Goal: Task Accomplishment & Management: Manage account settings

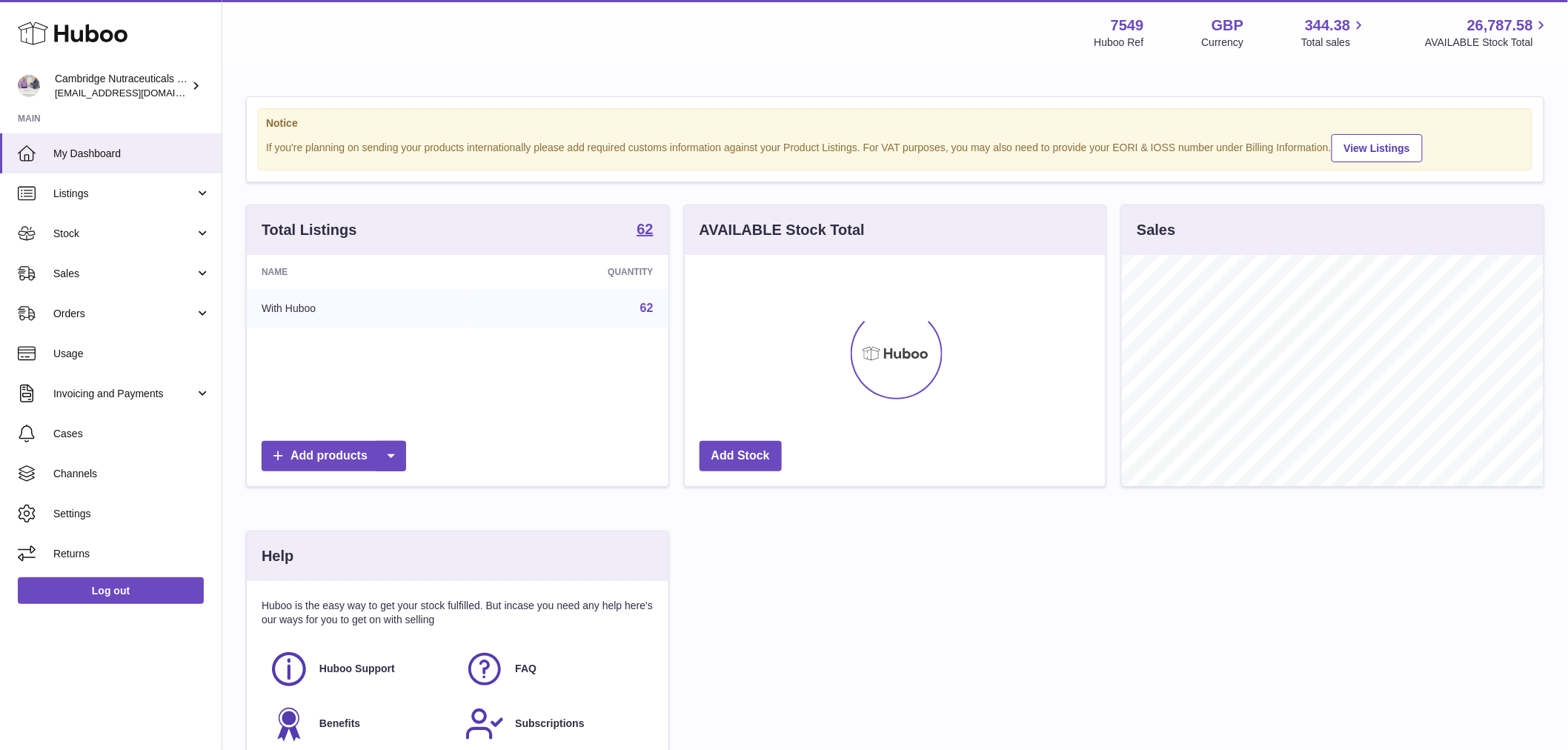
scroll to position [231, 421]
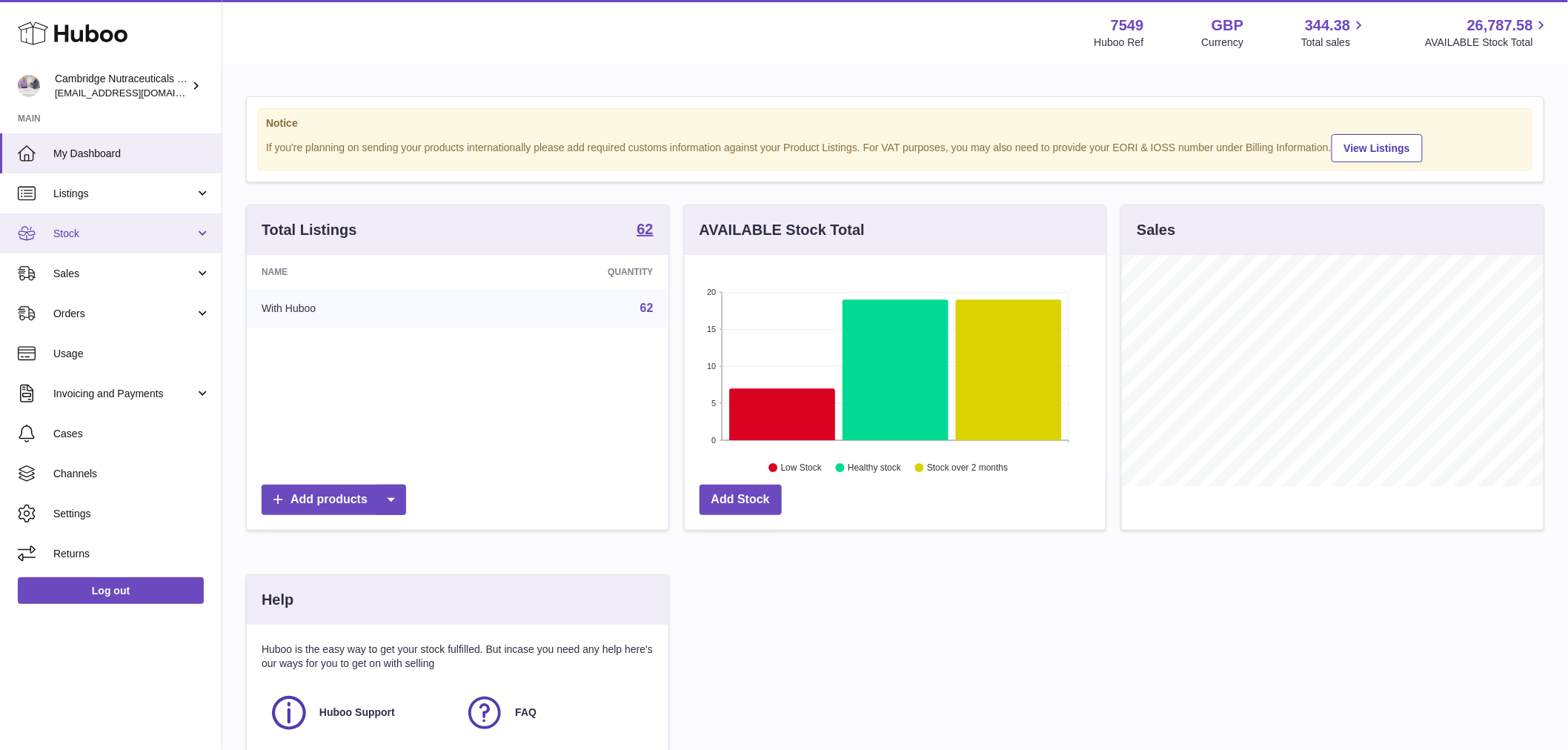
click at [70, 229] on span "Stock" at bounding box center [124, 234] width 141 height 14
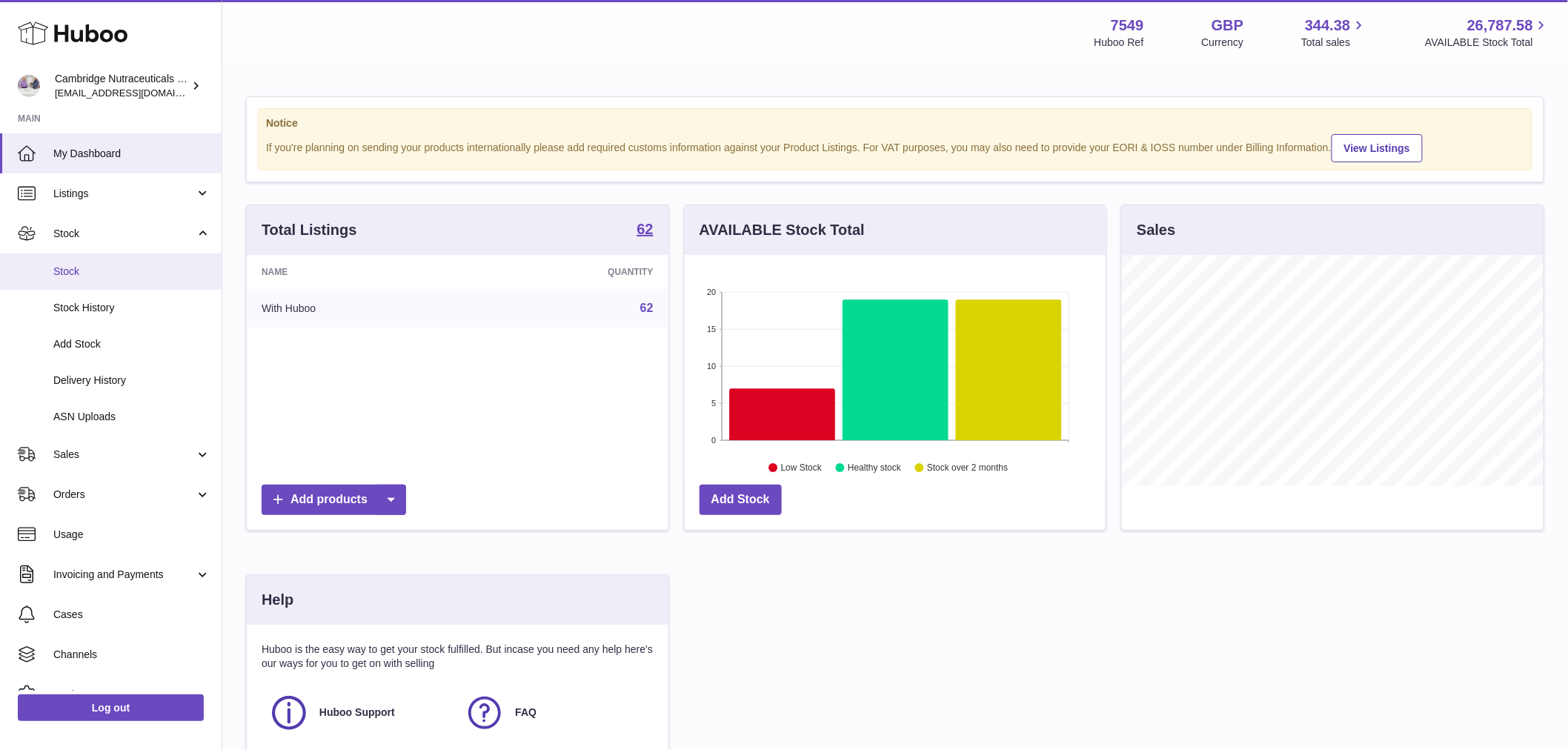
click at [80, 259] on link "Stock" at bounding box center [111, 271] width 222 height 36
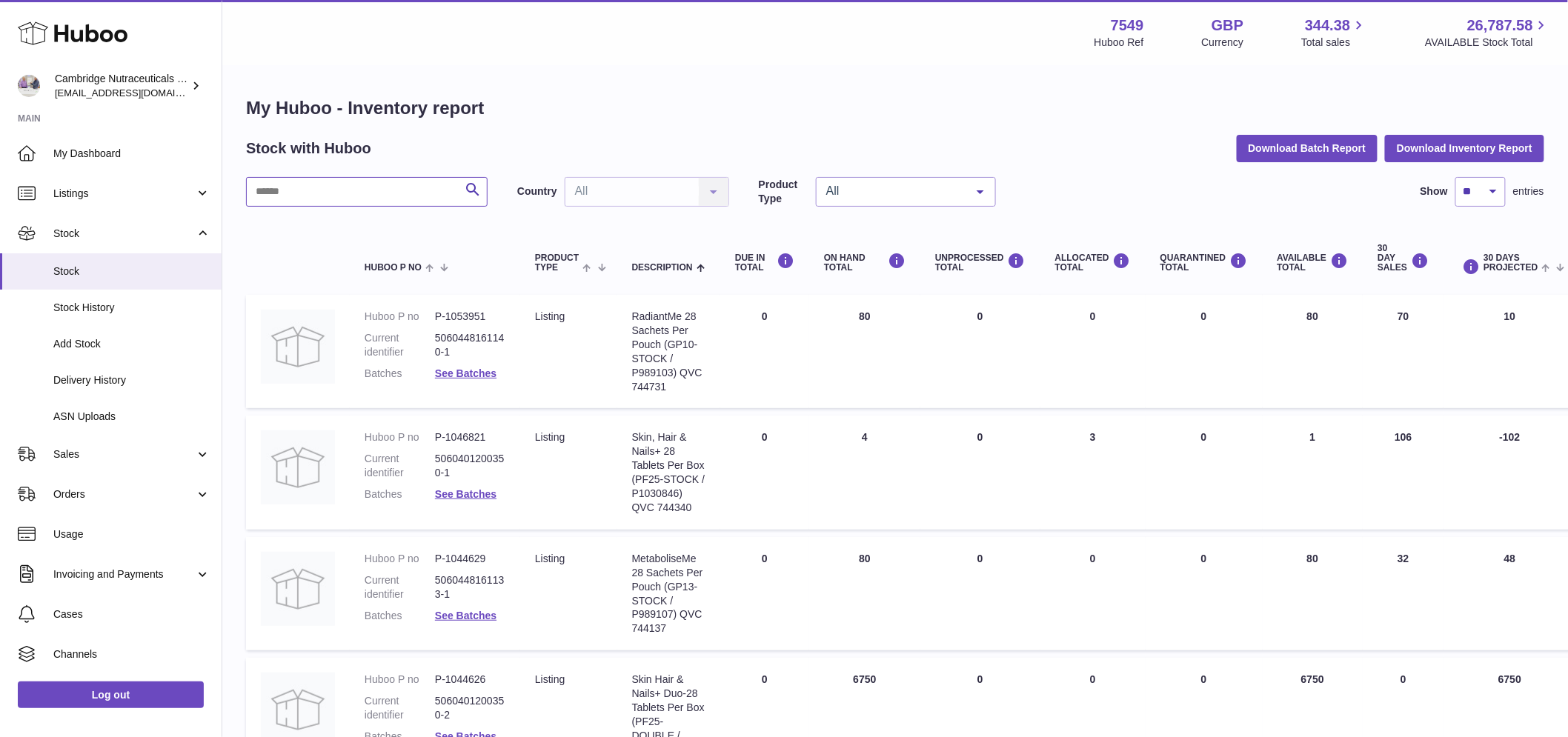
click at [319, 196] on input "text" at bounding box center [367, 192] width 242 height 30
type input "*********"
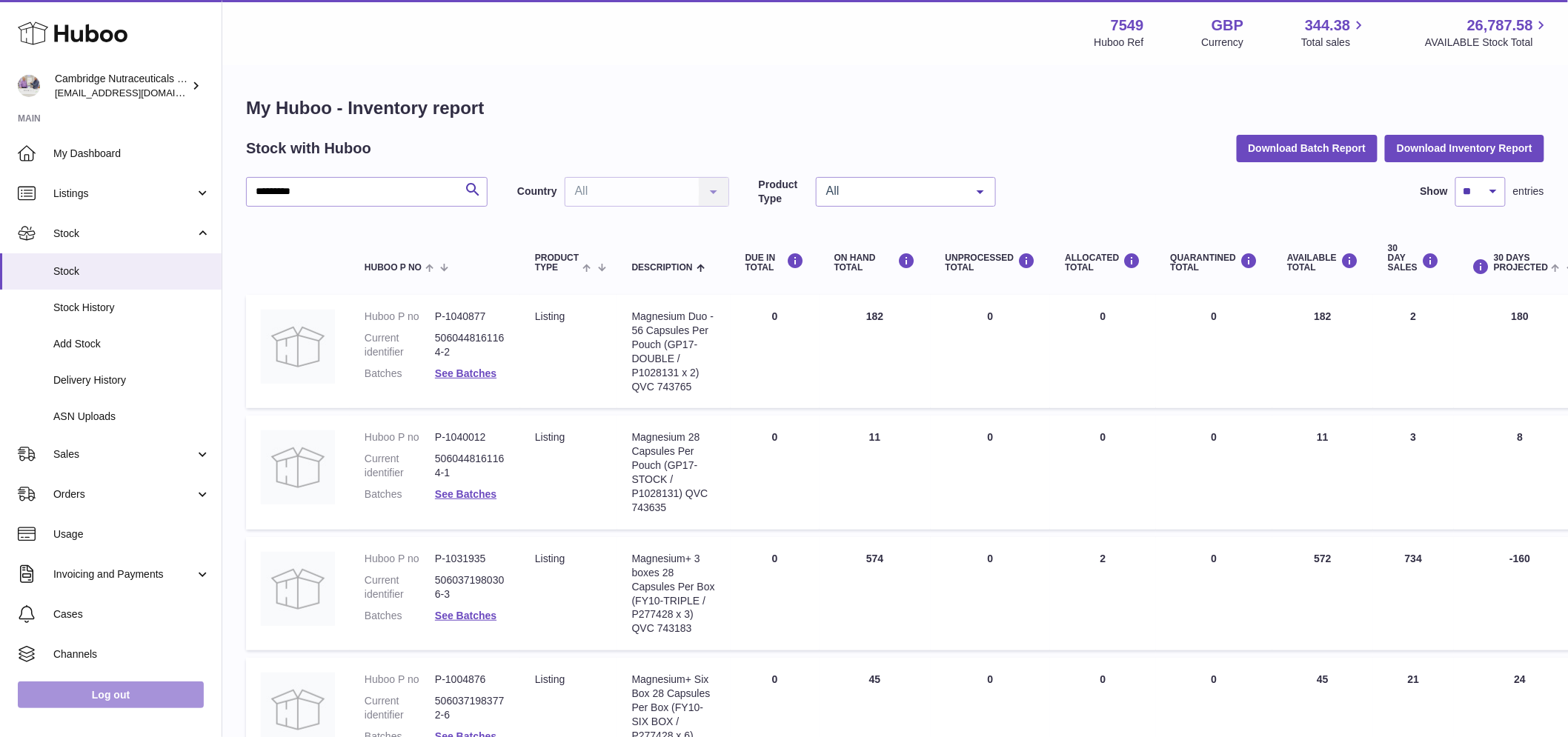
click at [112, 705] on link "Log out" at bounding box center [110, 695] width 186 height 27
